Goal: Task Accomplishment & Management: Manage account settings

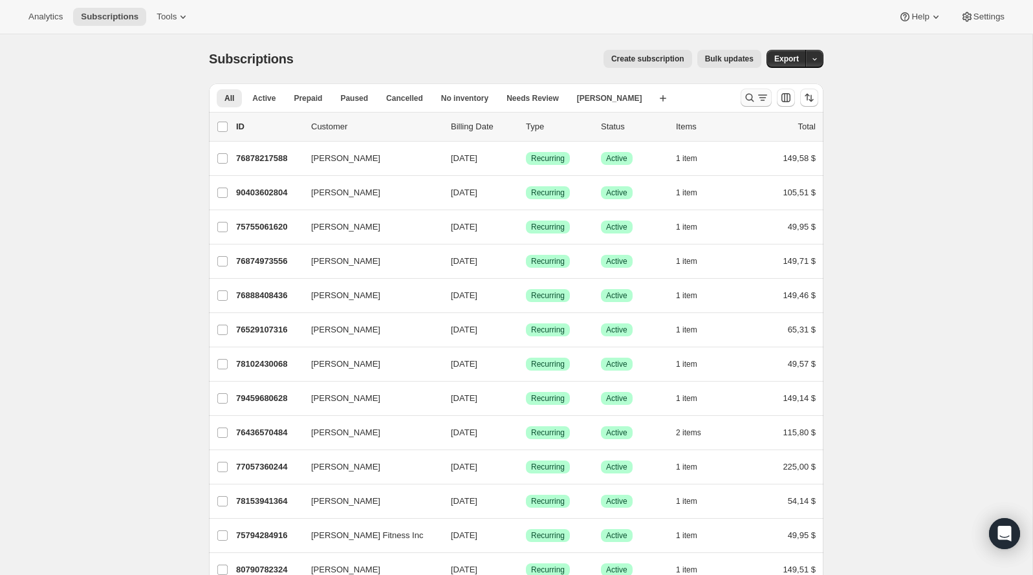
click at [749, 99] on icon "Buscar y filtrar resultados" at bounding box center [749, 97] width 13 height 13
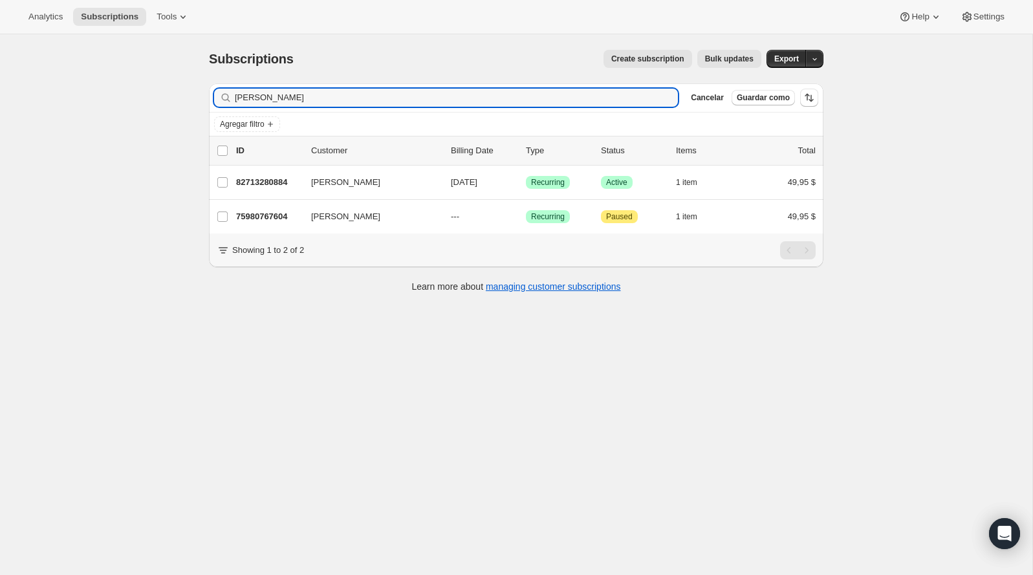
type input "[PERSON_NAME]"
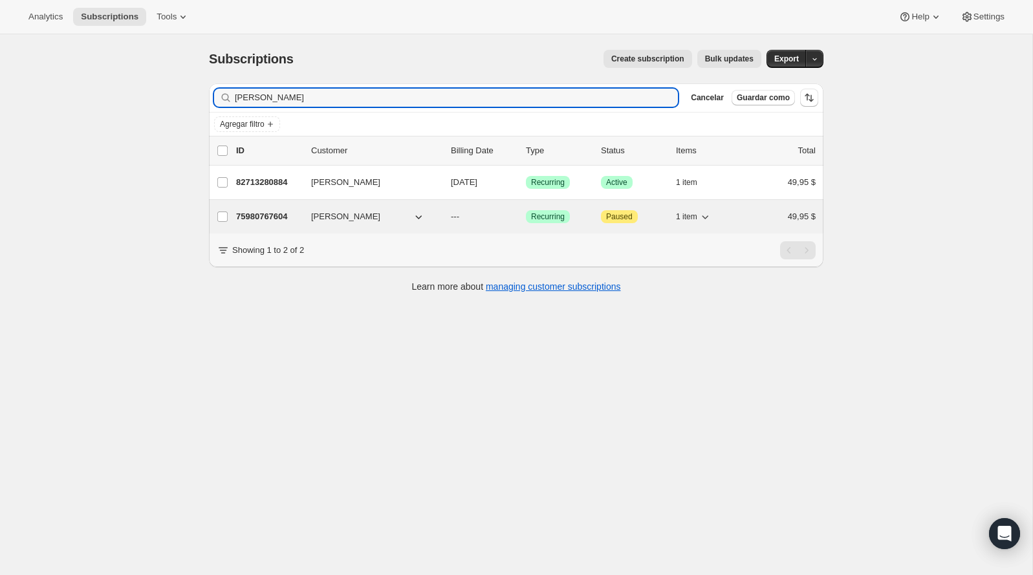
click at [287, 217] on p "75980767604" at bounding box center [268, 216] width 65 height 13
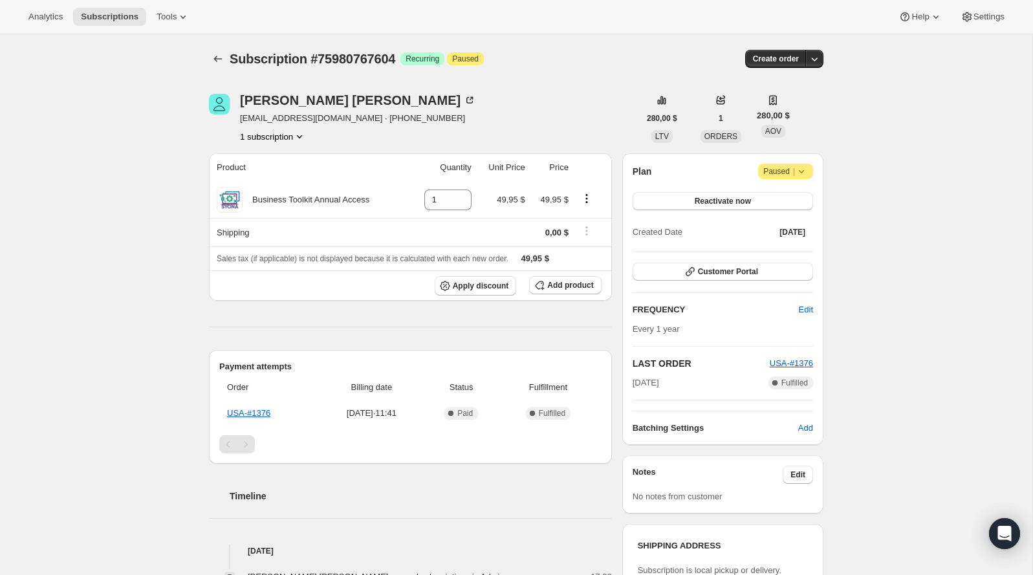
click at [806, 170] on icon at bounding box center [801, 171] width 13 height 13
click at [799, 169] on icon at bounding box center [801, 171] width 13 height 13
click at [786, 171] on span "Paused |" at bounding box center [785, 171] width 45 height 13
click at [785, 171] on span "Paused |" at bounding box center [785, 171] width 45 height 13
click at [723, 204] on span "Reactivate now" at bounding box center [723, 201] width 56 height 10
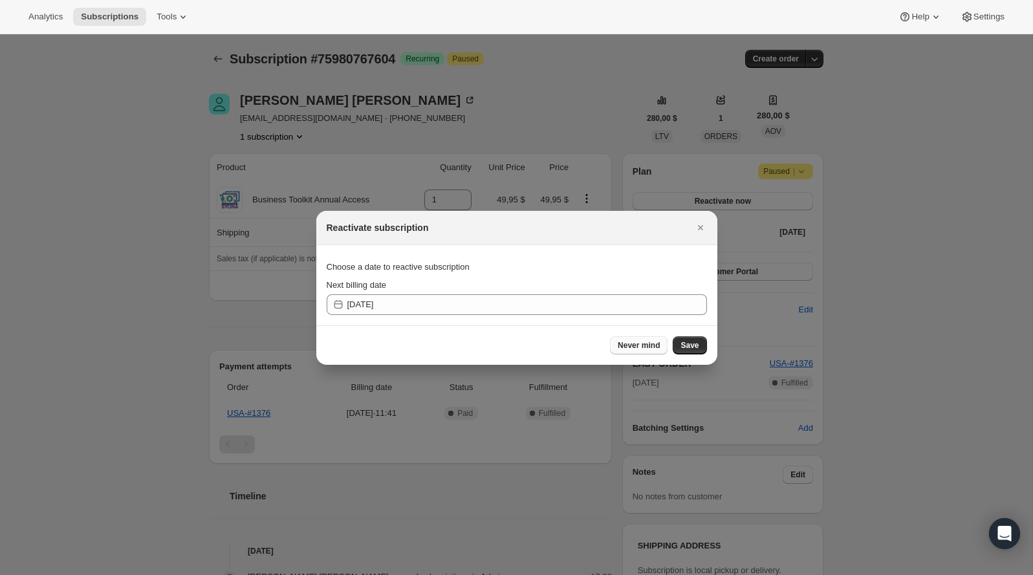
click at [639, 344] on span "Never mind" at bounding box center [639, 345] width 42 height 10
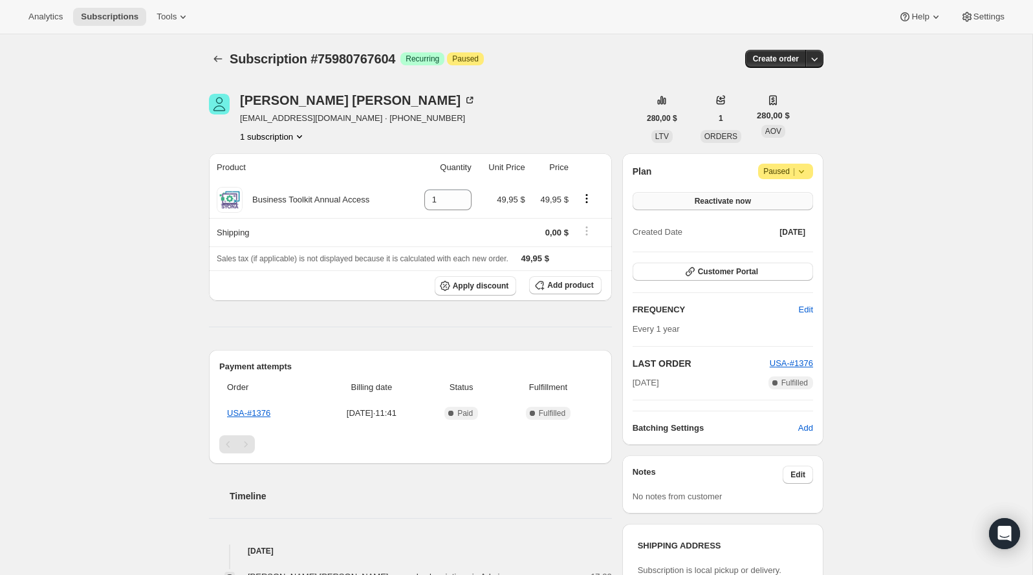
click at [733, 201] on span "Reactivate now" at bounding box center [723, 201] width 56 height 10
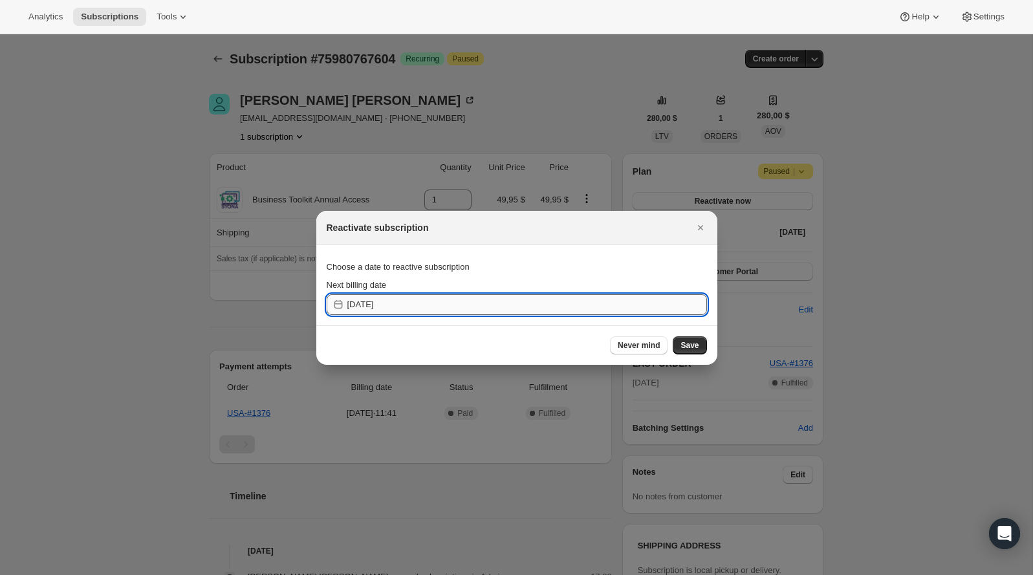
click at [575, 304] on input "[DATE]" at bounding box center [527, 304] width 360 height 21
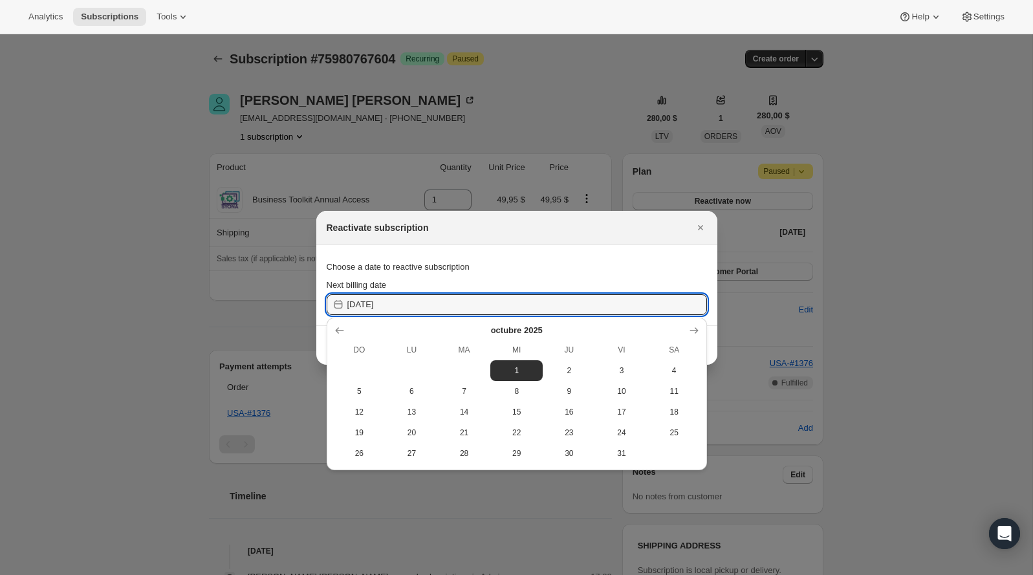
click at [780, 216] on div at bounding box center [516, 287] width 1033 height 575
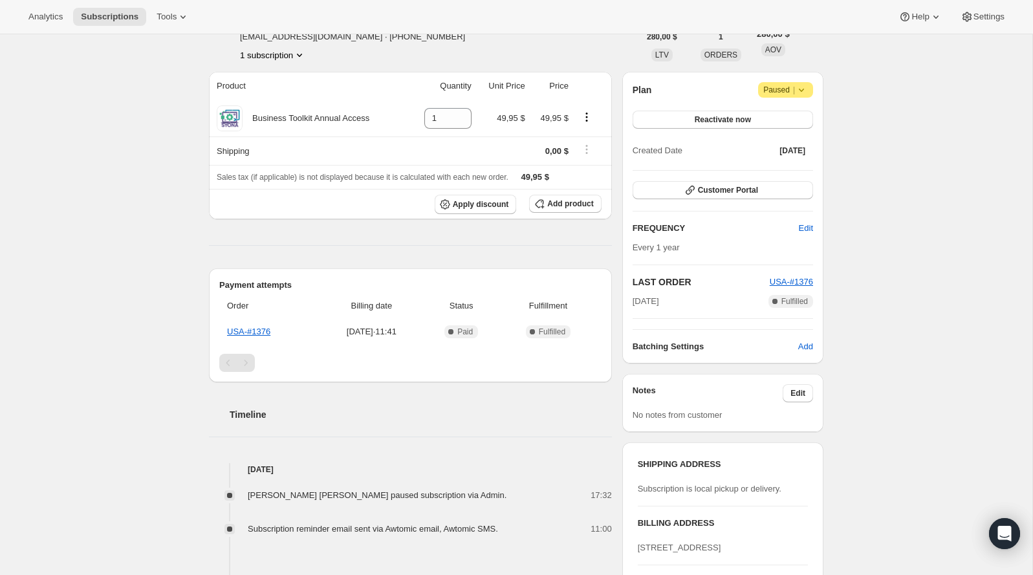
scroll to position [182, 0]
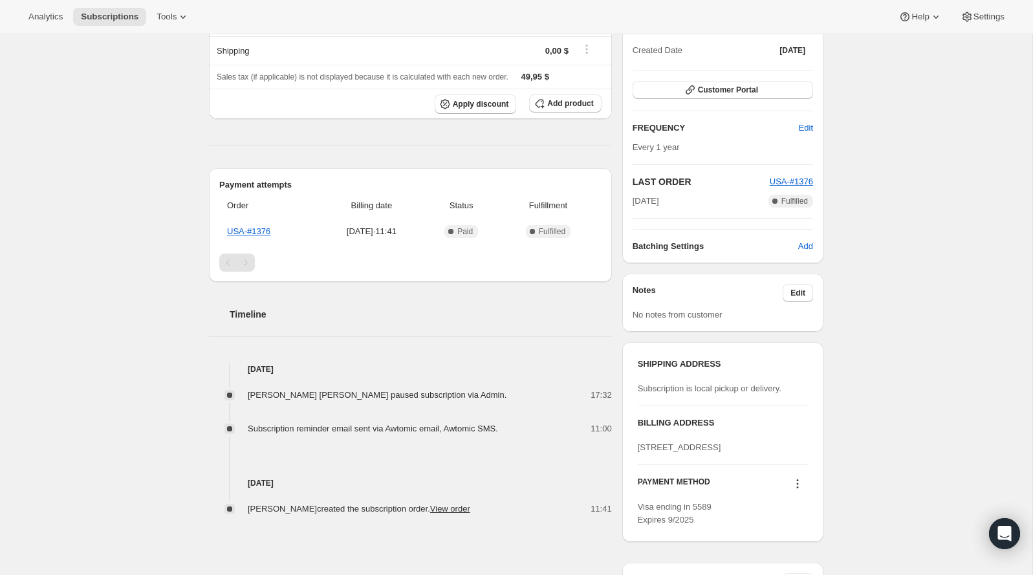
click at [486, 426] on span "Subscription reminder email sent via Awtomic email, Awtomic SMS." at bounding box center [373, 429] width 250 height 10
click at [448, 506] on link "View order" at bounding box center [450, 509] width 40 height 10
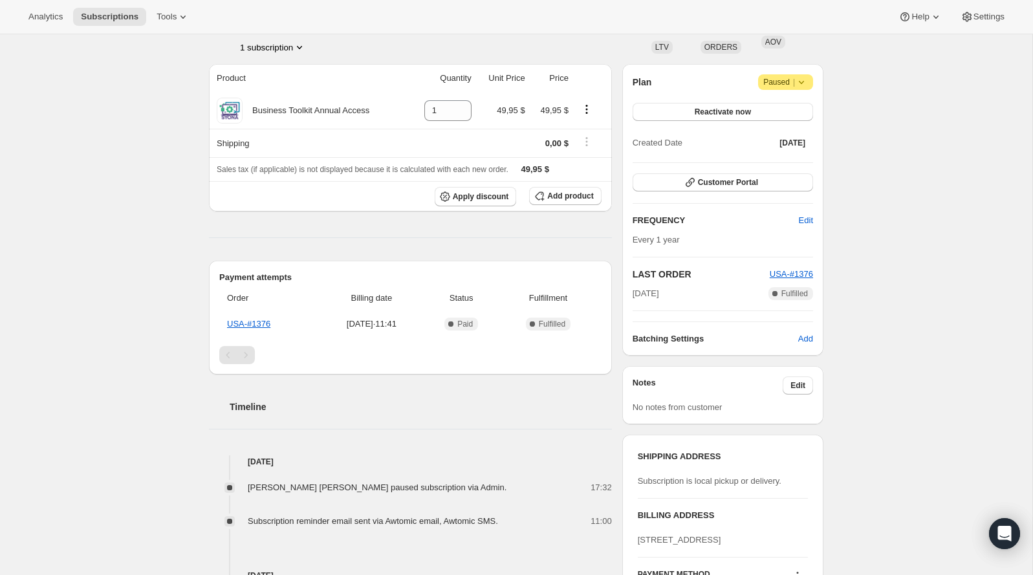
scroll to position [104, 0]
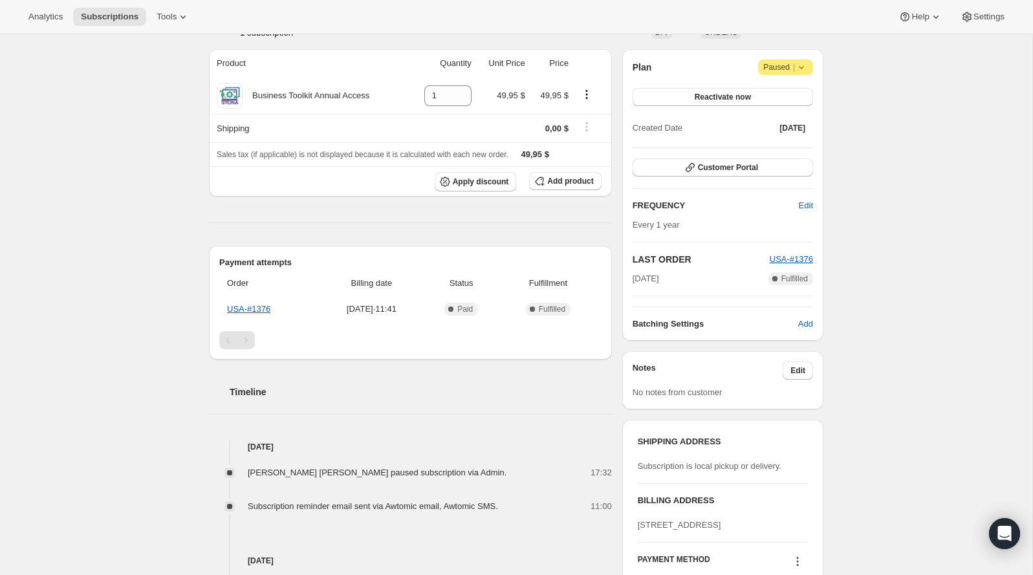
click at [331, 468] on span "[PERSON_NAME] [PERSON_NAME] paused subscription via Admin." at bounding box center [377, 473] width 259 height 10
click at [734, 93] on span "Reactivate now" at bounding box center [723, 97] width 56 height 10
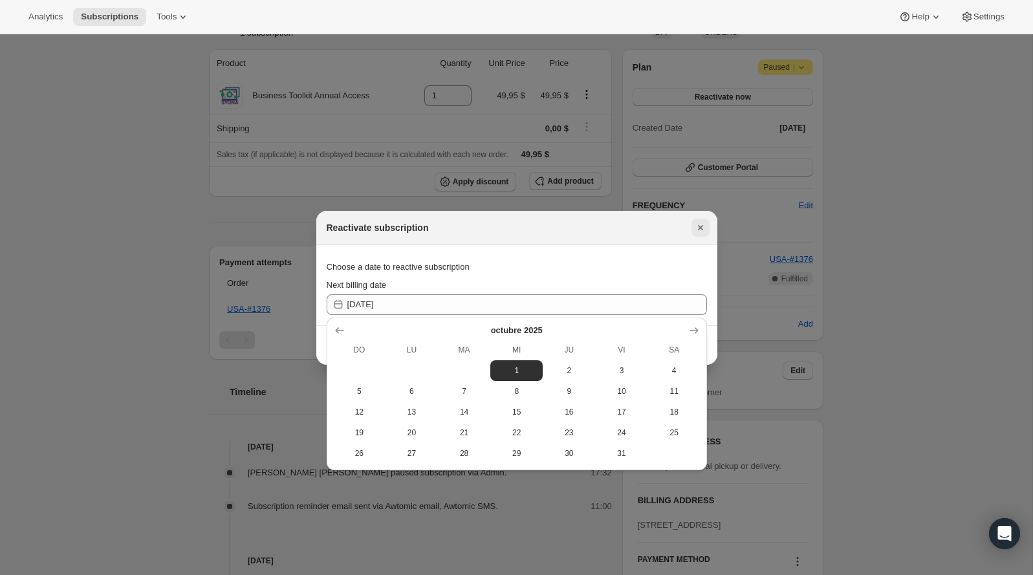
click at [700, 231] on icon "Cerrar" at bounding box center [700, 227] width 13 height 13
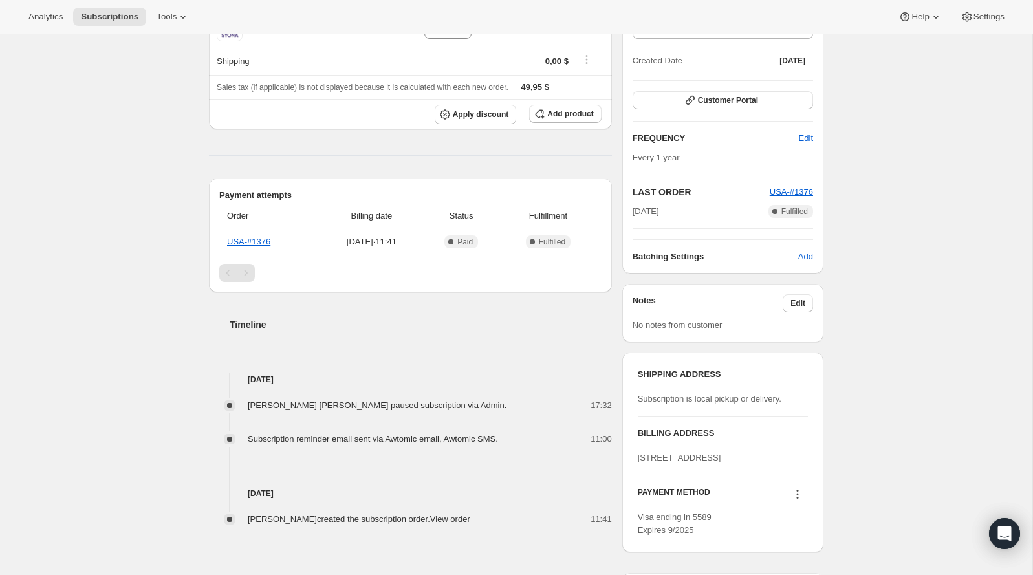
scroll to position [0, 0]
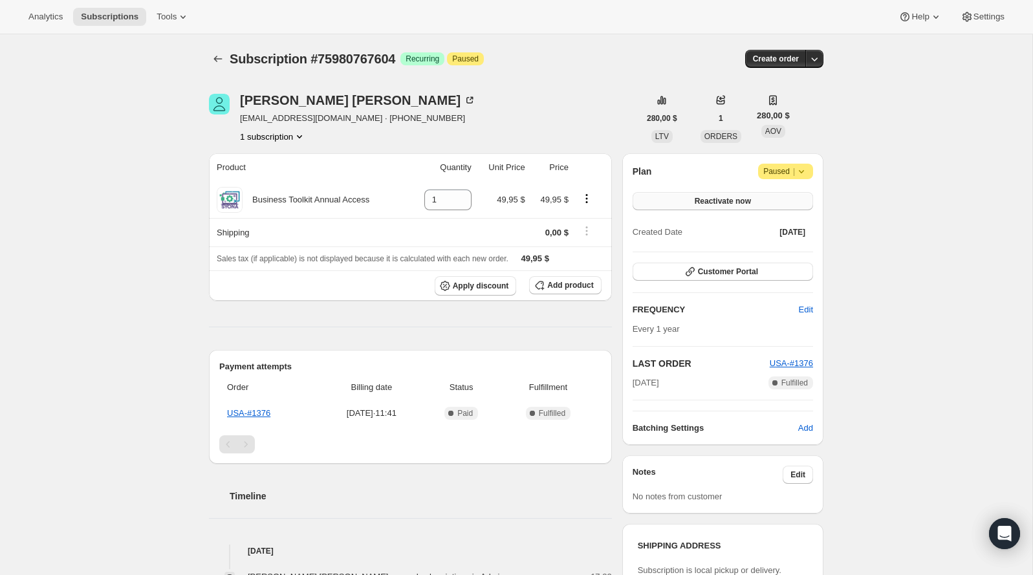
click at [755, 196] on button "Reactivate now" at bounding box center [723, 201] width 181 height 18
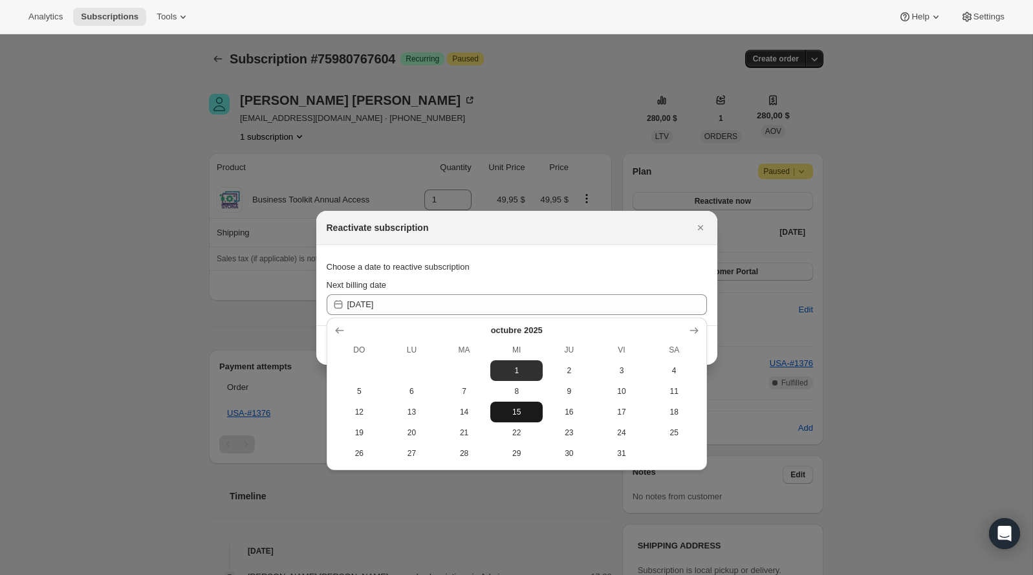
click at [507, 410] on span "15" at bounding box center [517, 412] width 42 height 10
type input "[DATE]"
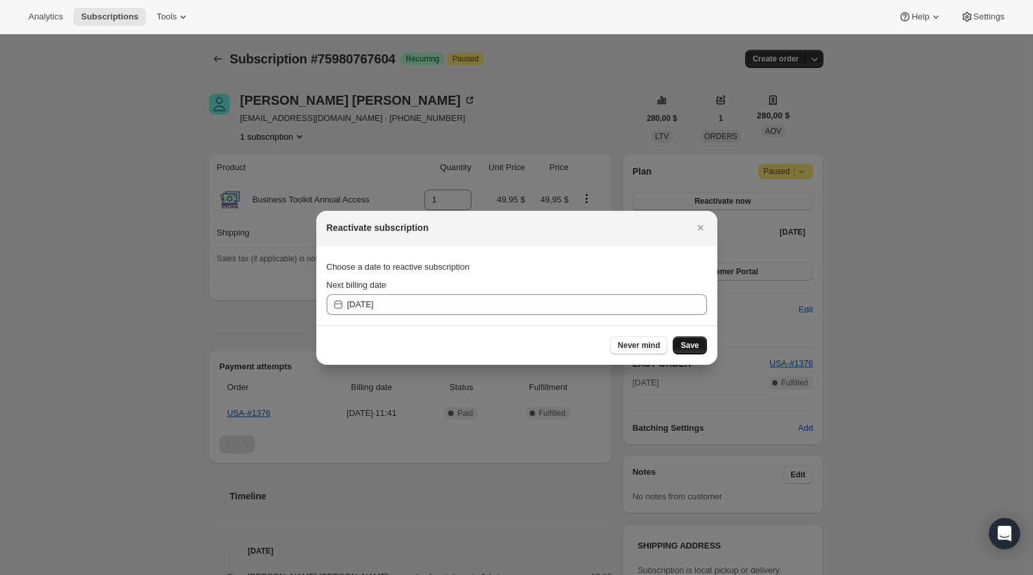
click at [689, 343] on span "Save" at bounding box center [690, 345] width 18 height 10
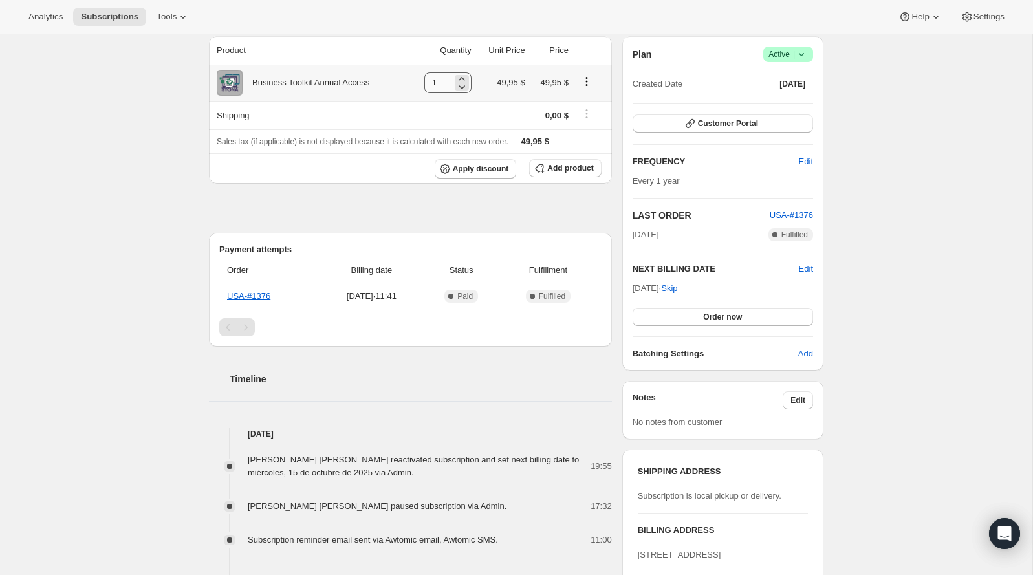
scroll to position [176, 0]
